Goal: Navigation & Orientation: Find specific page/section

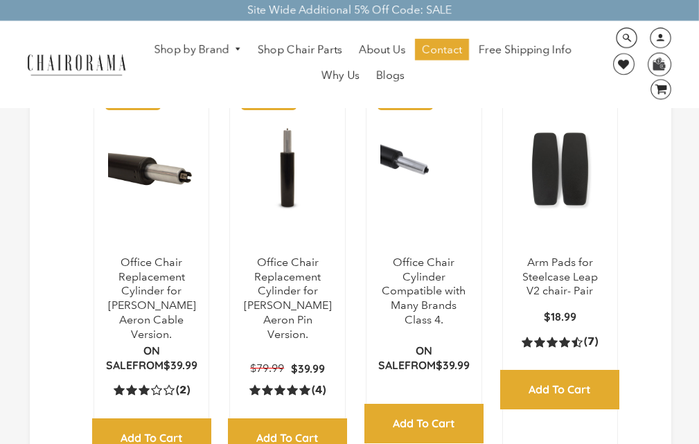
click at [450, 72] on ul "Shop by Brand [GEOGRAPHIC_DATA] [PERSON_NAME] Steelcase [PERSON_NAME] Human Sca…" at bounding box center [363, 64] width 448 height 51
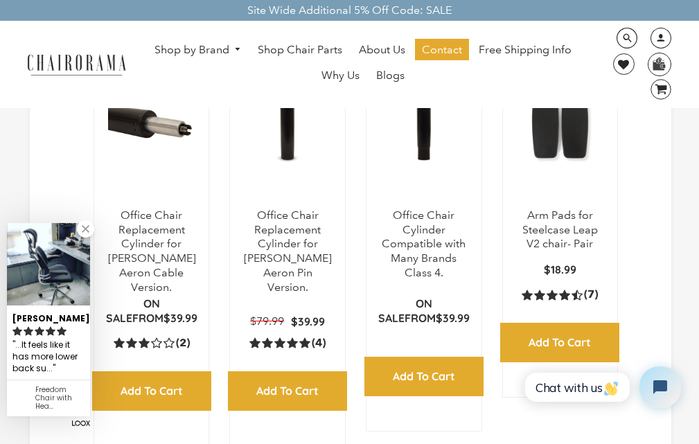
scroll to position [139, 0]
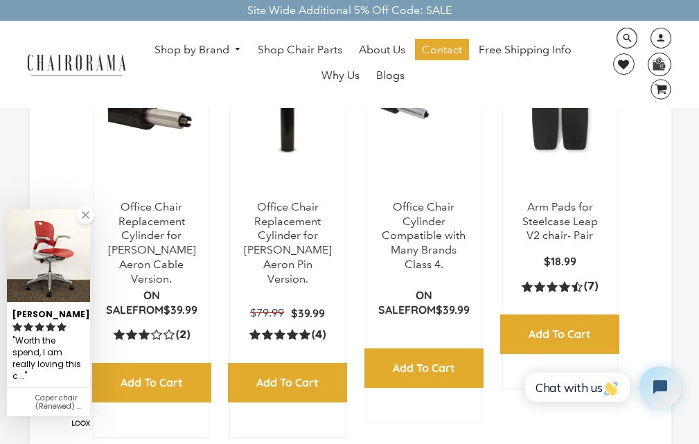
click at [649, 58] on img at bounding box center [659, 63] width 21 height 21
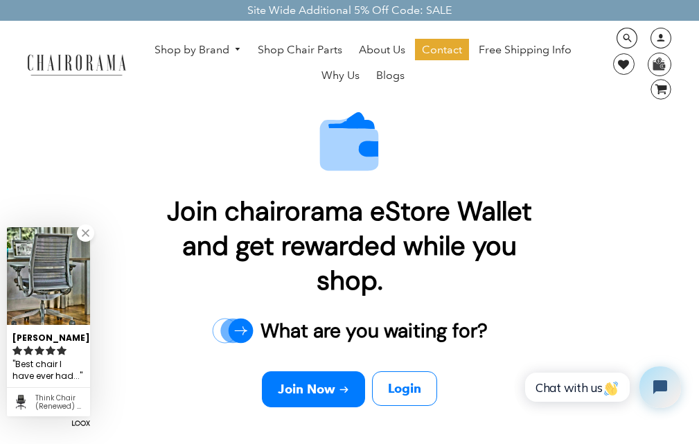
click at [89, 242] on link at bounding box center [85, 233] width 17 height 17
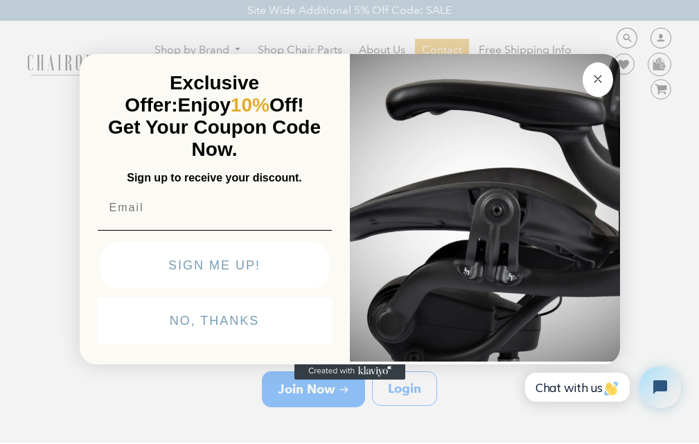
click at [116, 194] on input "Email" at bounding box center [215, 208] width 234 height 28
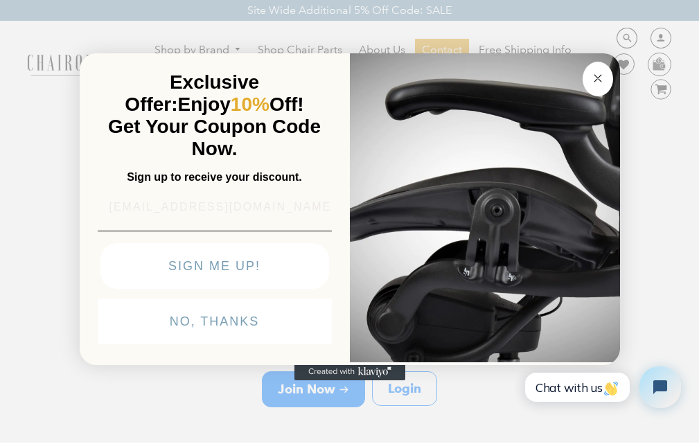
type input "Michele_Rice3@gmail.com"
click input "Submit" at bounding box center [0, 0] width 0 height 0
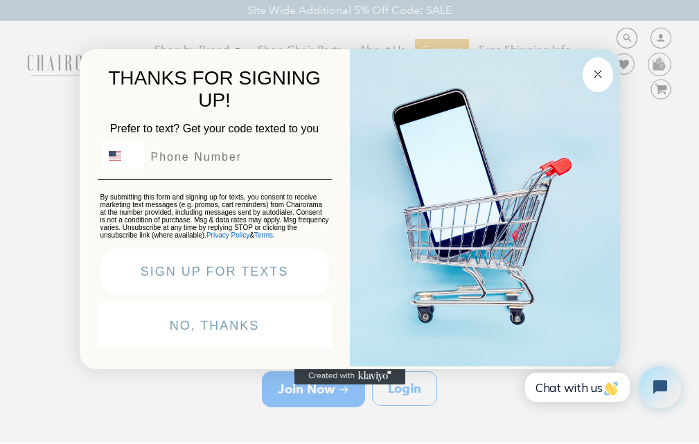
click at [208, 239] on link "Privacy Policy" at bounding box center [227, 235] width 43 height 8
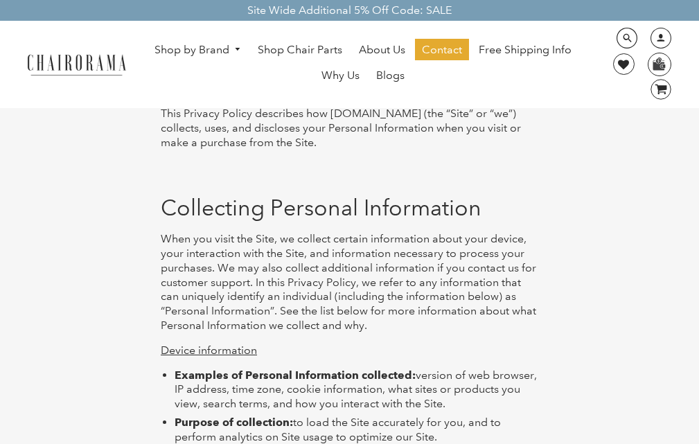
click at [649, 79] on link "0 image/svg+xml Layer 1" at bounding box center [655, 89] width 31 height 21
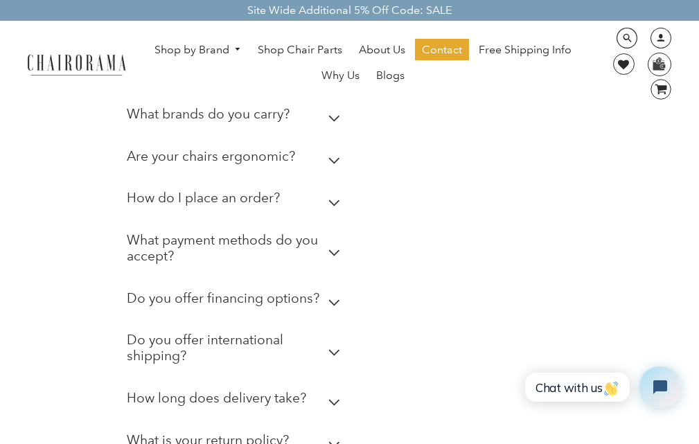
scroll to position [289, 0]
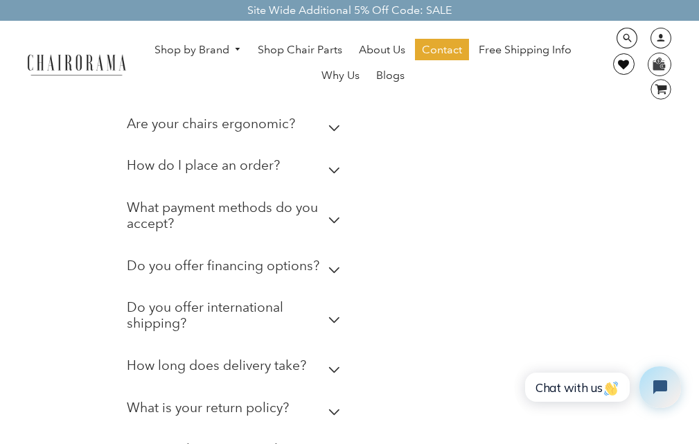
click at [635, 53] on link at bounding box center [623, 63] width 21 height 21
